Goal: Task Accomplishment & Management: Use online tool/utility

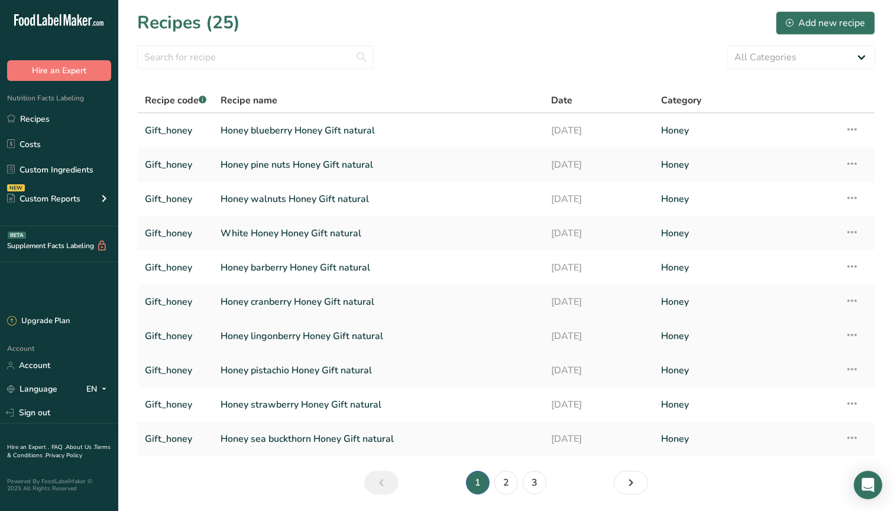
click at [277, 339] on link "Honey lingonberry Honey Gift natural" at bounding box center [379, 336] width 316 height 25
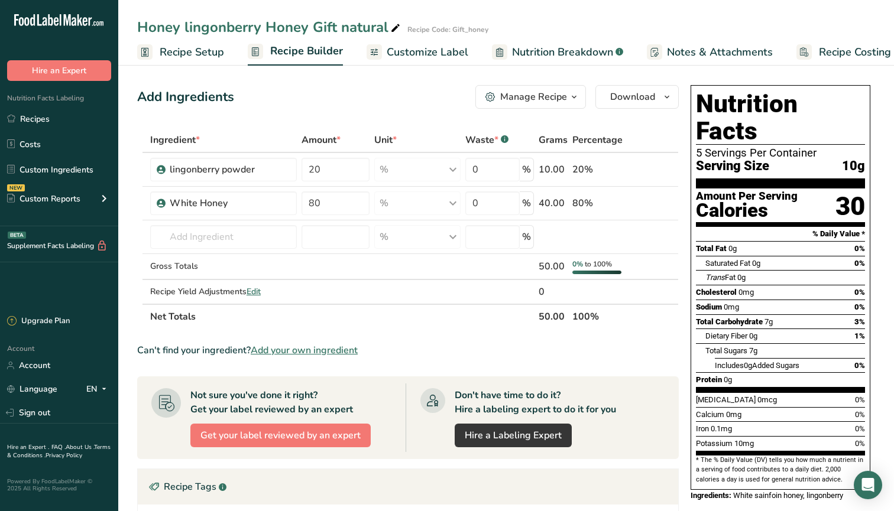
click at [420, 50] on span "Customize Label" at bounding box center [428, 52] width 82 height 16
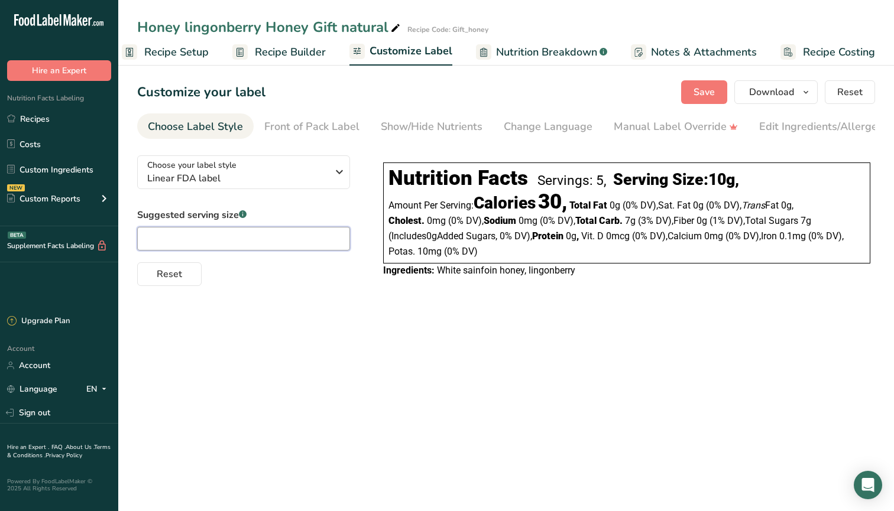
click at [271, 248] on input "text" at bounding box center [243, 239] width 213 height 24
type input "ы"
type input "spoon"
click at [756, 103] on button "Download" at bounding box center [775, 92] width 83 height 24
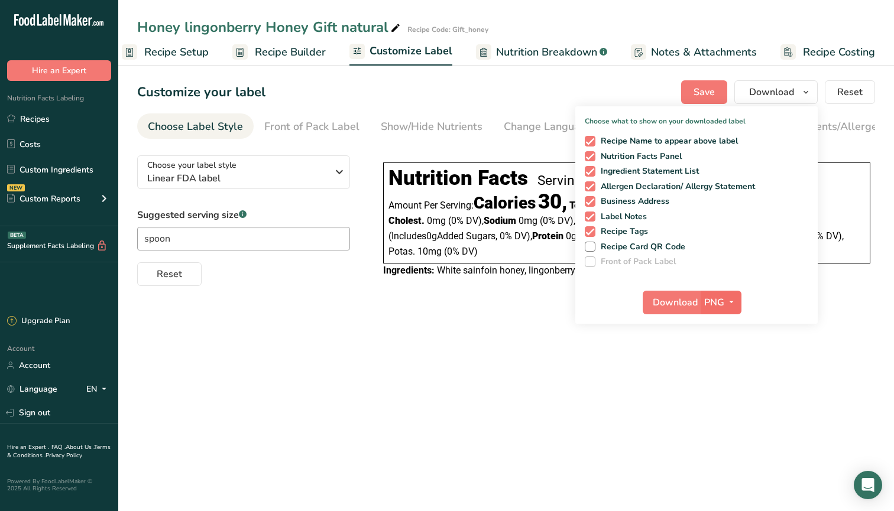
click at [733, 302] on icon "button" at bounding box center [731, 302] width 9 height 15
click at [718, 362] on link "SVG" at bounding box center [723, 366] width 38 height 20
click at [662, 307] on span "Download" at bounding box center [675, 303] width 45 height 14
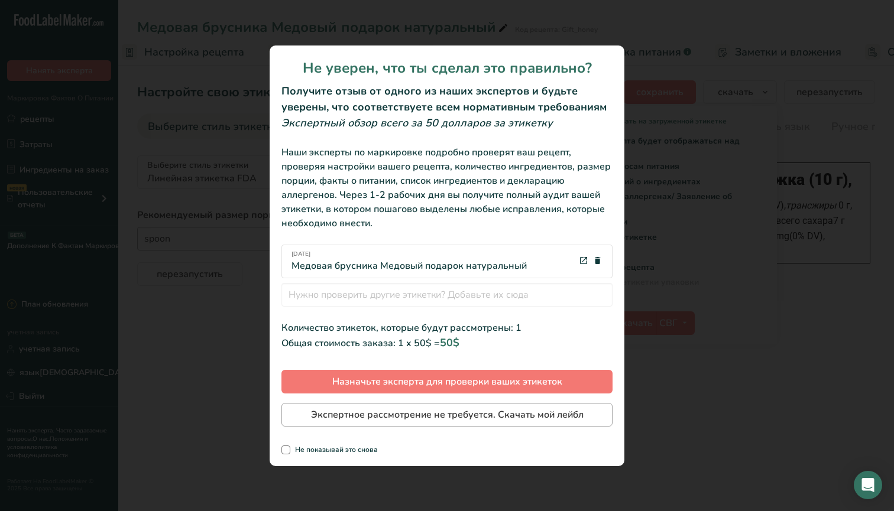
click at [438, 424] on button "Экспертное рассмотрение не требуется. Скачать мой лейбл" at bounding box center [446, 415] width 331 height 24
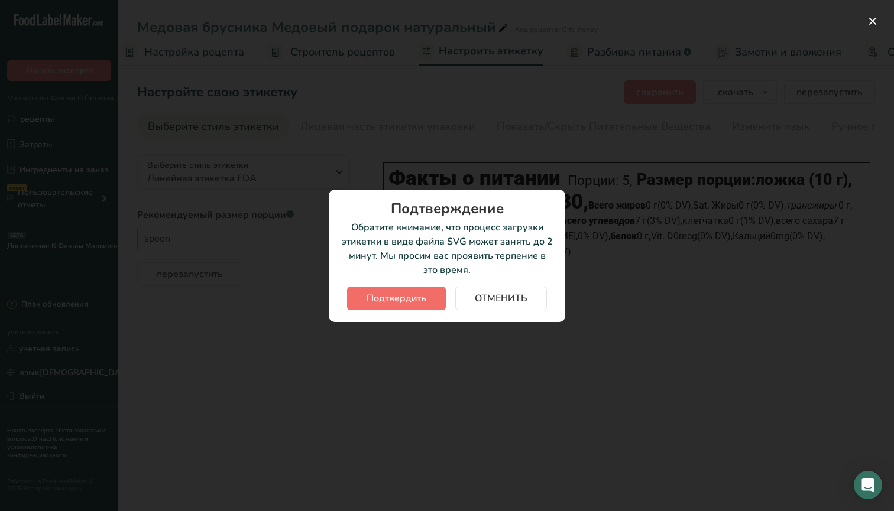
click at [411, 302] on span "Подтвердить" at bounding box center [397, 298] width 60 height 14
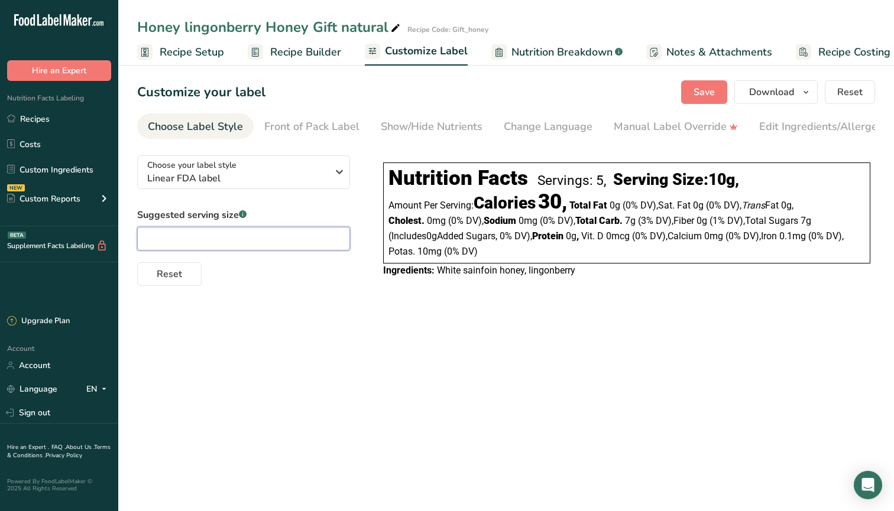
click at [274, 237] on input "text" at bounding box center [243, 239] width 213 height 24
type input "spoon"
click at [766, 100] on button "Download" at bounding box center [775, 92] width 83 height 24
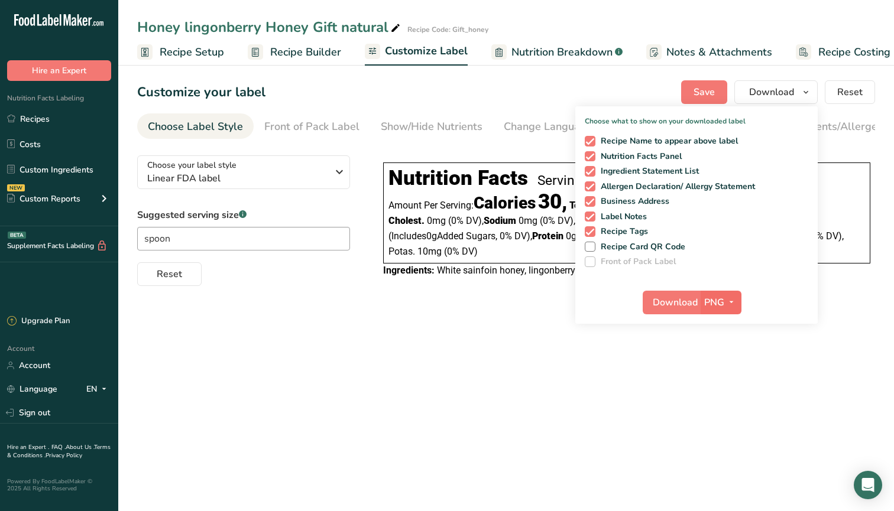
click at [733, 301] on icon "button" at bounding box center [731, 302] width 9 height 15
click at [727, 371] on link "SVG" at bounding box center [723, 366] width 38 height 20
click at [681, 308] on span "Download" at bounding box center [675, 303] width 45 height 14
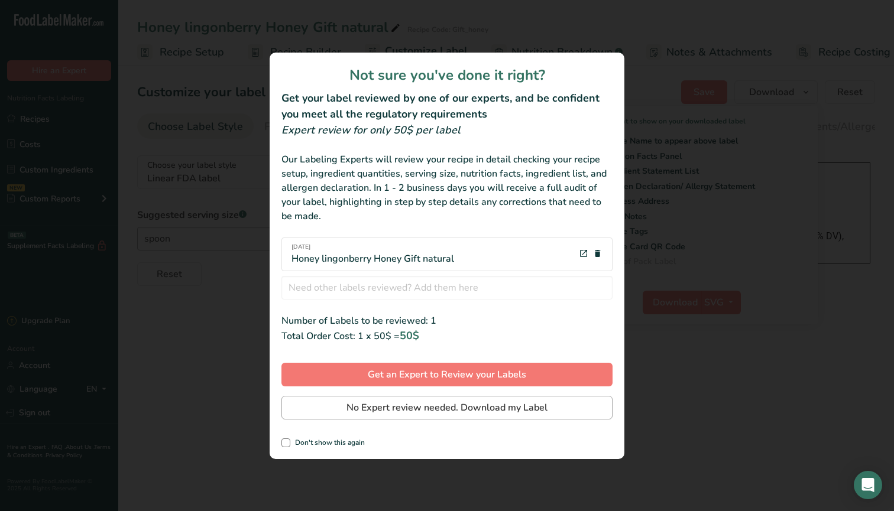
click at [365, 411] on span "No Expert review needed. Download my Label" at bounding box center [446, 408] width 201 height 14
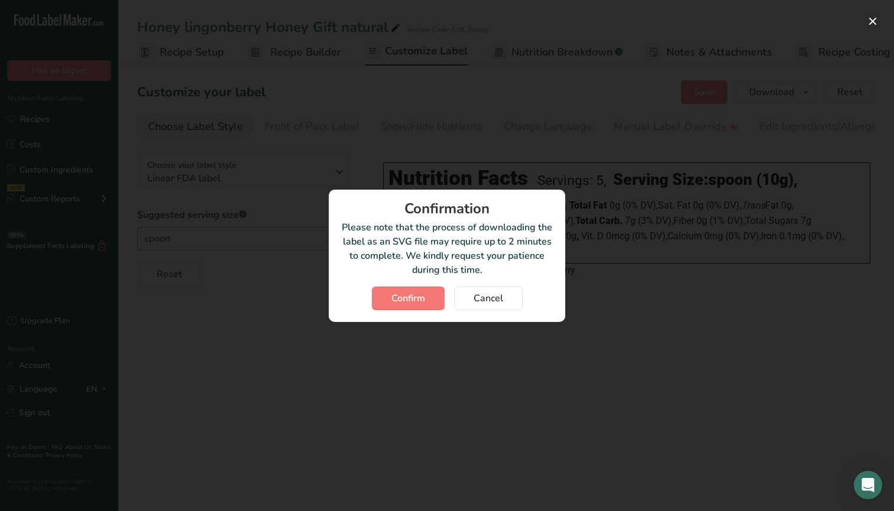
drag, startPoint x: 492, startPoint y: 272, endPoint x: 341, endPoint y: 223, distance: 159.1
click at [341, 223] on p "Please note that the process of downloading the label as an SVG file may requir…" at bounding box center [447, 249] width 213 height 57
copy p "Please note that the process of downloading the label as an SVG file may requir…"
click at [431, 303] on button "Confirm" at bounding box center [408, 299] width 73 height 24
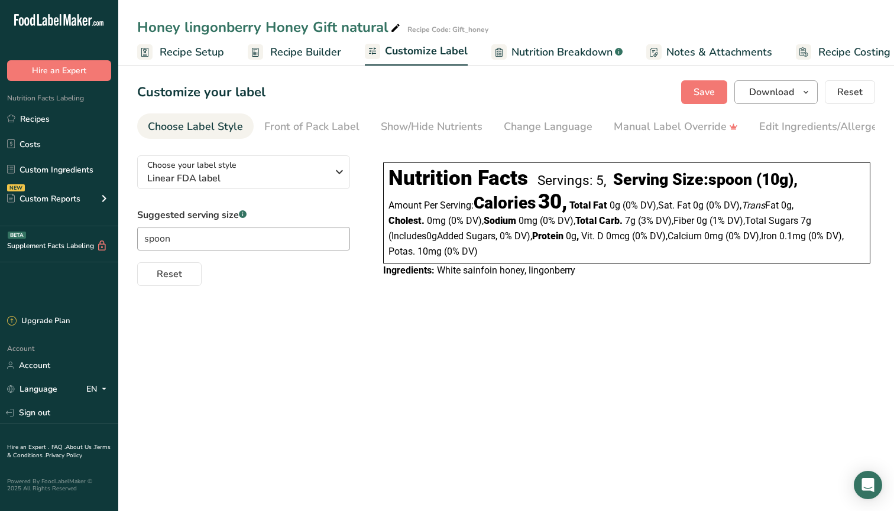
click at [790, 101] on button "Download" at bounding box center [775, 92] width 83 height 24
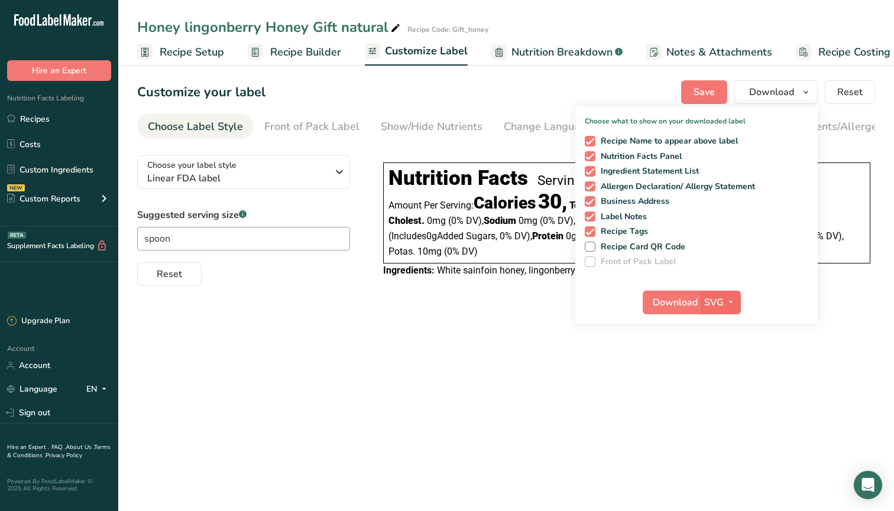
click at [731, 307] on icon "button" at bounding box center [730, 302] width 9 height 15
click at [729, 383] on link "PDF" at bounding box center [722, 385] width 38 height 20
click at [669, 305] on span "Download" at bounding box center [675, 303] width 45 height 14
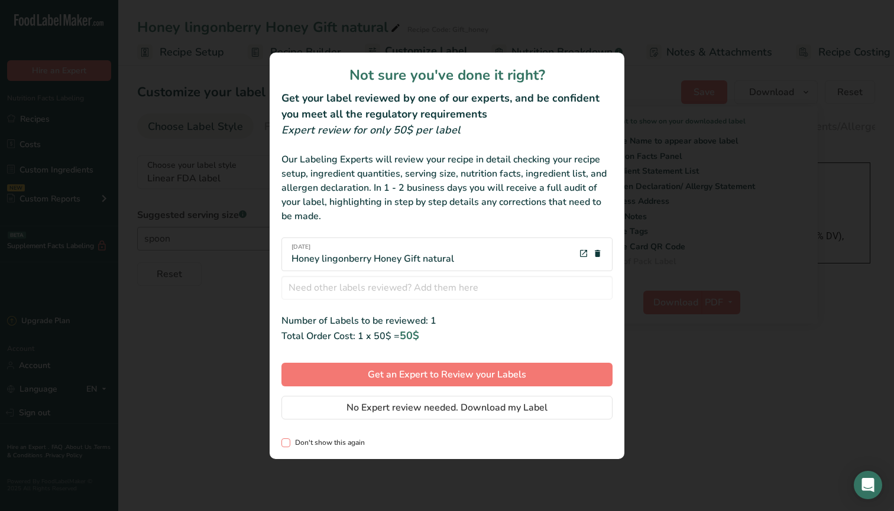
click at [320, 442] on span "Don't show this again" at bounding box center [327, 443] width 74 height 9
click at [289, 442] on input "Don't show this again" at bounding box center [285, 443] width 8 height 8
checkbox input "true"
click at [370, 416] on button "No Expert review needed. Download my Label" at bounding box center [446, 408] width 331 height 24
